Goal: Find specific page/section: Find specific page/section

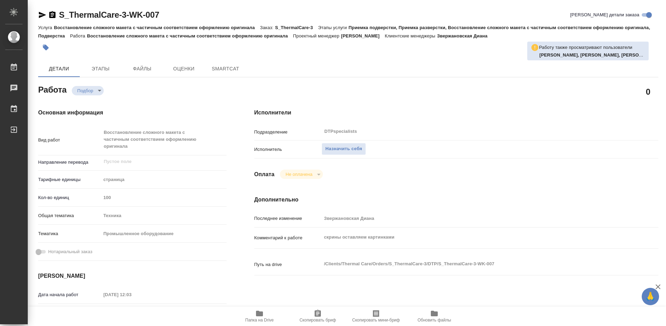
type textarea "x"
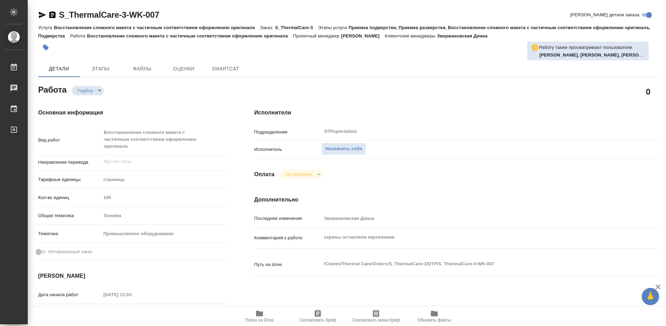
type textarea "x"
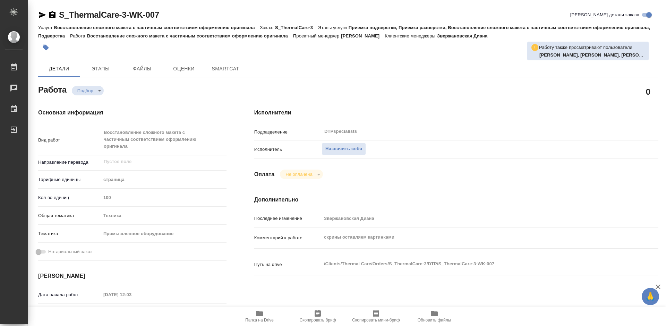
type textarea "x"
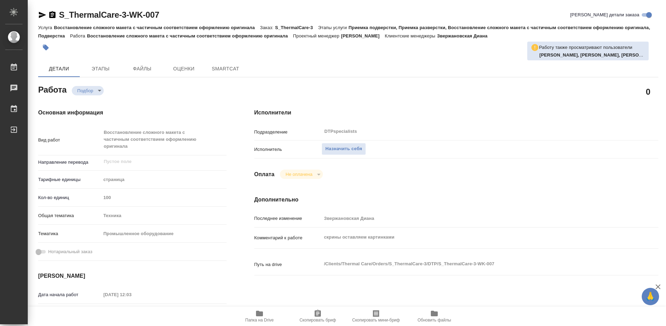
type textarea "x"
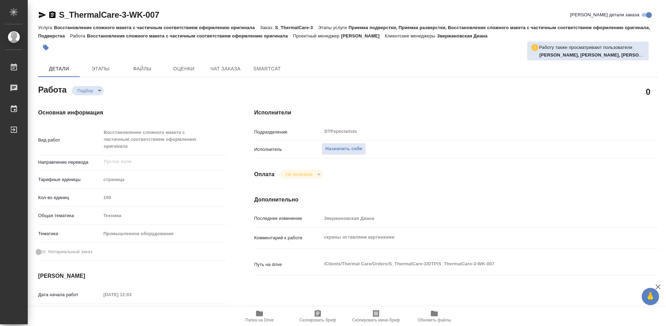
type textarea "x"
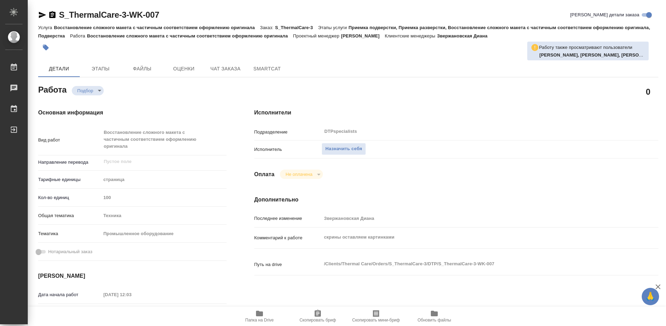
type textarea "x"
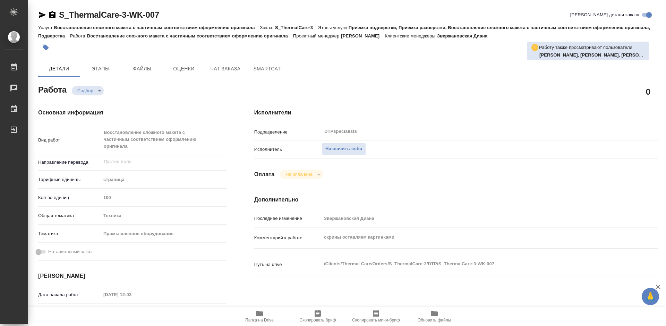
click at [263, 317] on icon "button" at bounding box center [259, 313] width 8 height 8
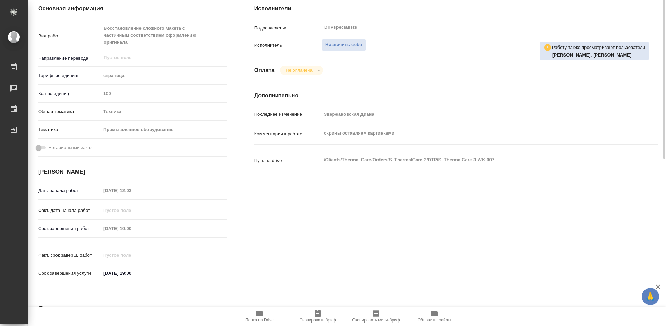
scroll to position [35, 0]
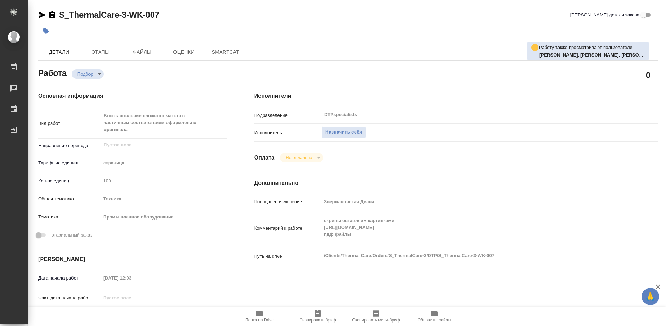
type textarea "x"
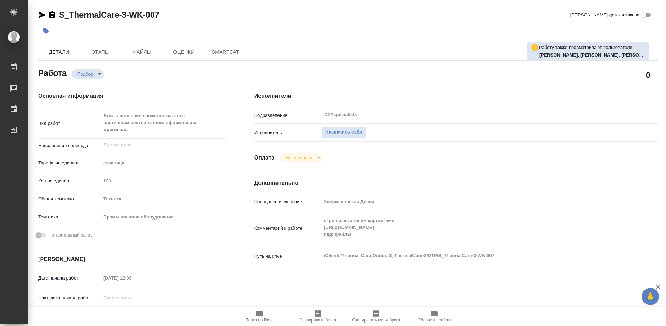
type textarea "x"
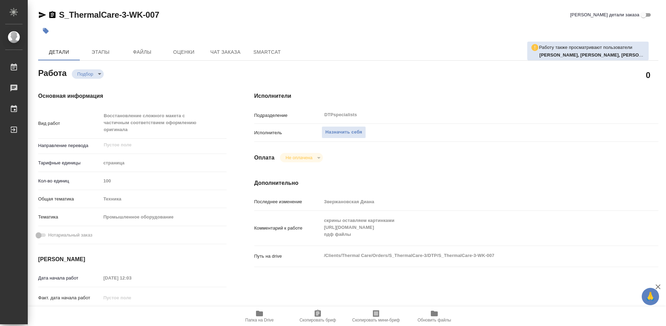
type textarea "x"
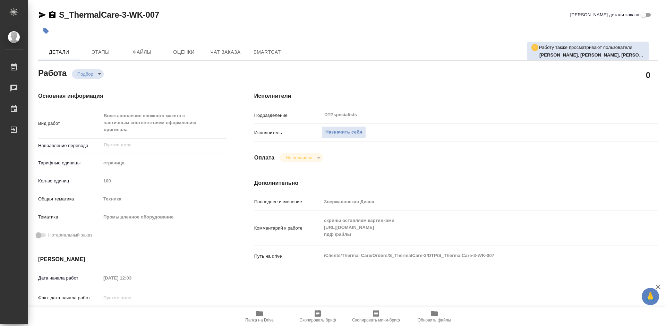
type textarea "x"
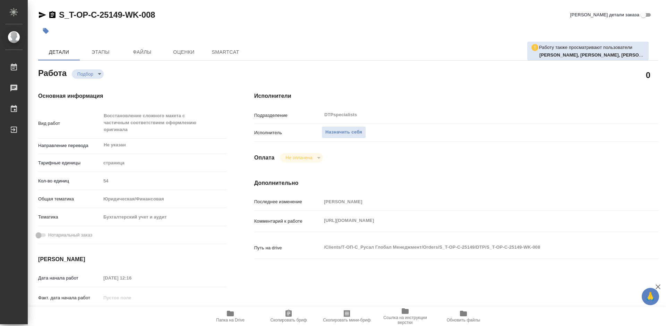
type textarea "x"
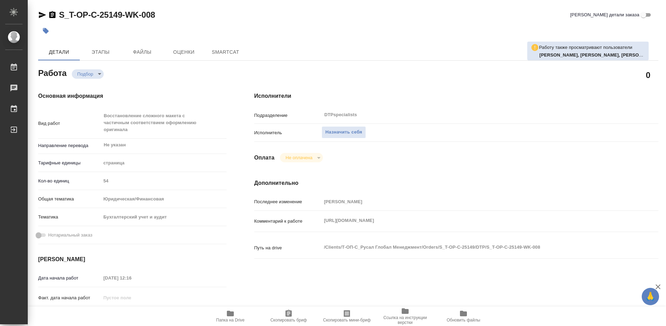
type textarea "x"
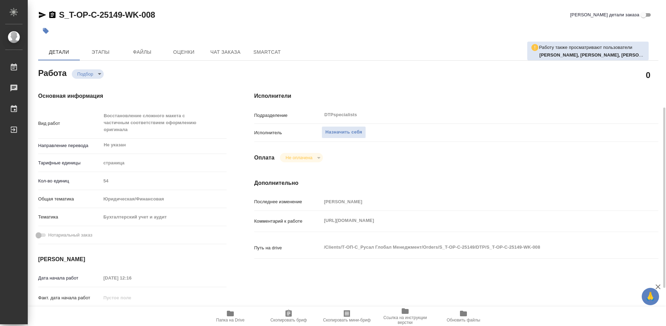
scroll to position [69, 0]
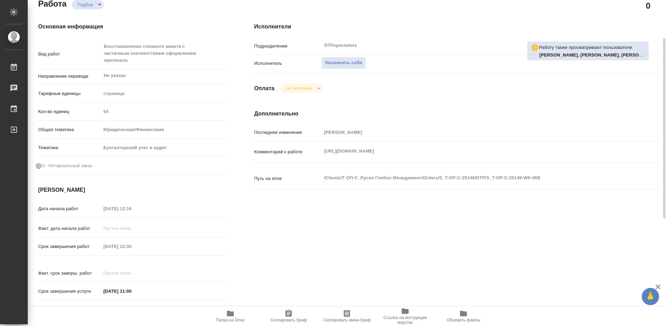
type textarea "x"
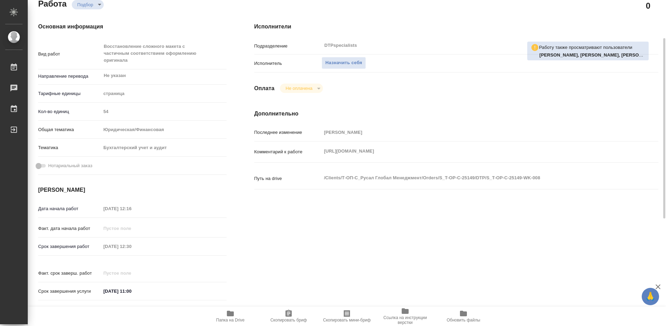
type textarea "x"
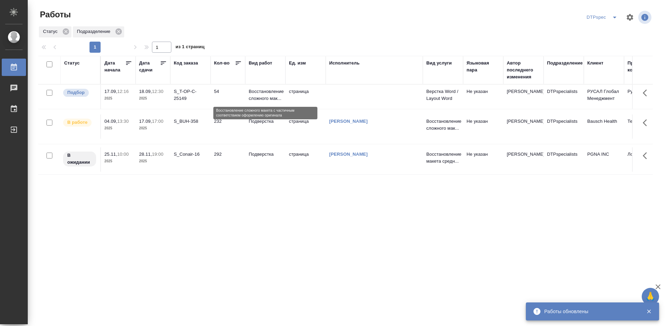
click at [273, 96] on p "Восстановление сложного мак..." at bounding box center [265, 95] width 33 height 14
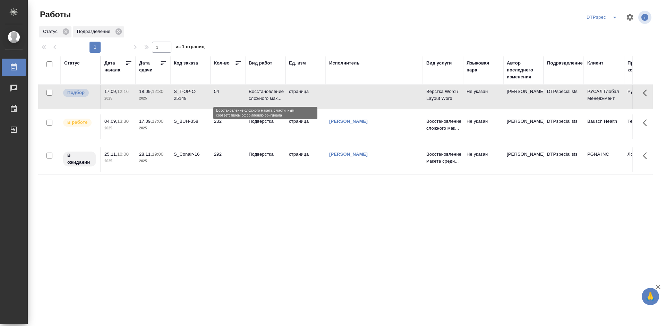
click at [271, 93] on p "Восстановление сложного мак..." at bounding box center [265, 95] width 33 height 14
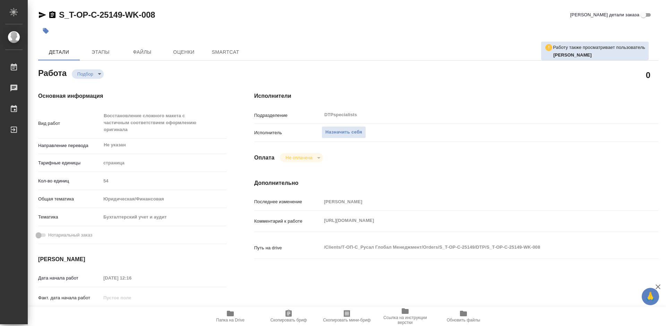
type textarea "x"
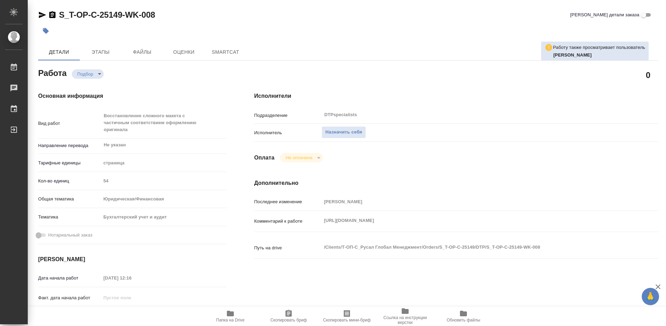
type textarea "x"
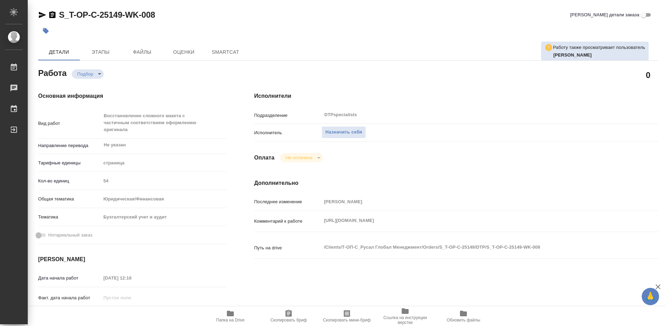
type textarea "x"
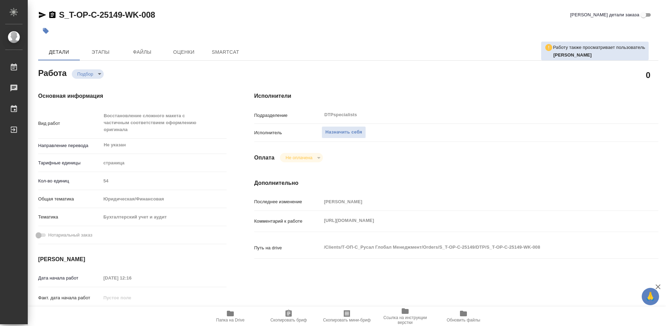
type textarea "x"
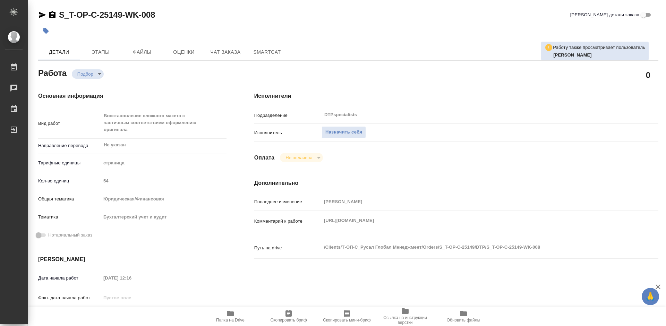
type textarea "x"
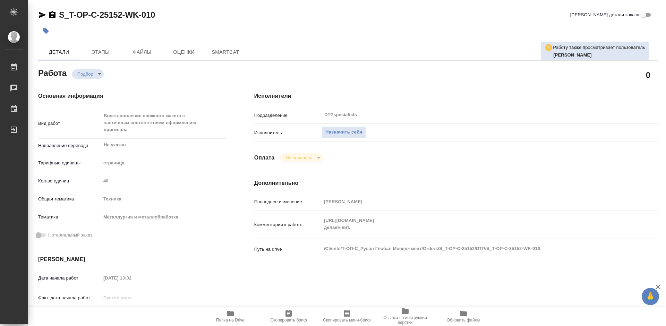
type textarea "x"
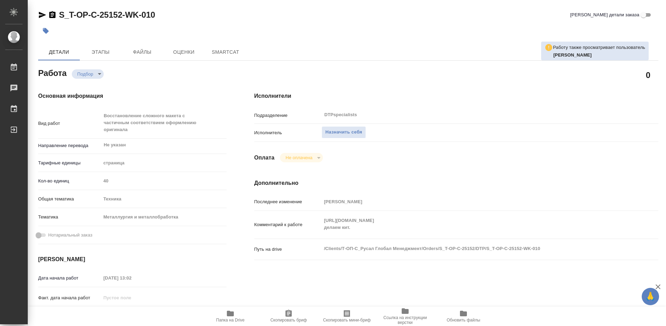
type textarea "x"
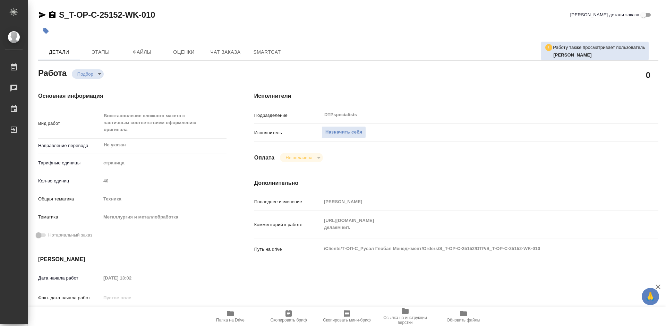
type textarea "x"
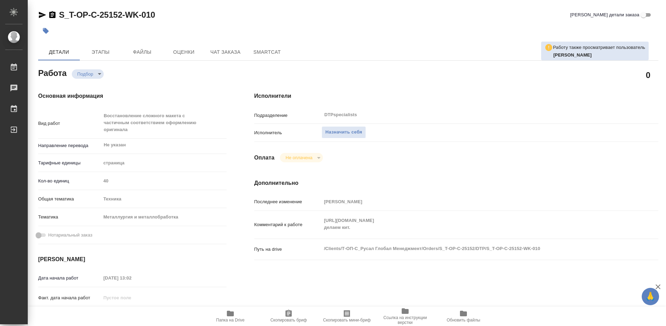
type textarea "x"
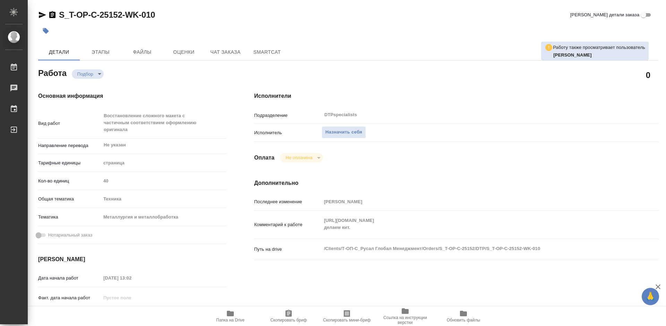
scroll to position [104, 0]
